Goal: Navigation & Orientation: Find specific page/section

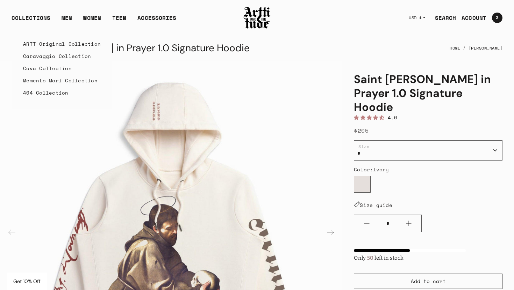
click at [31, 19] on div "COLLECTIONS" at bounding box center [31, 21] width 39 height 14
click at [45, 43] on link "ARTT Original Collection" at bounding box center [62, 44] width 78 height 12
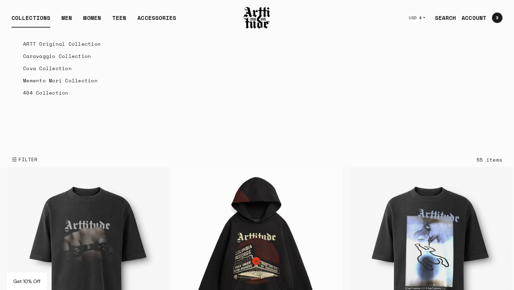
click at [44, 69] on link "Cova Collection" at bounding box center [62, 68] width 78 height 12
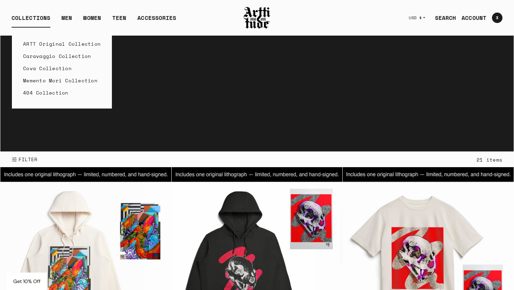
click at [50, 59] on link "Caravaggio Collection" at bounding box center [62, 56] width 78 height 12
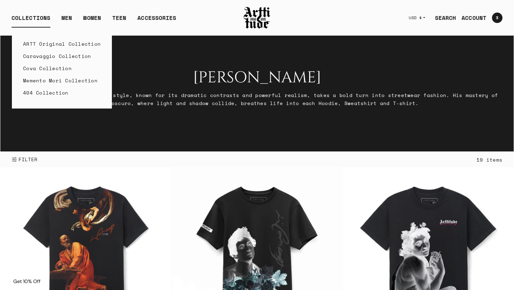
click at [52, 42] on link "ARTT Original Collection" at bounding box center [62, 44] width 78 height 12
